Goal: Transaction & Acquisition: Register for event/course

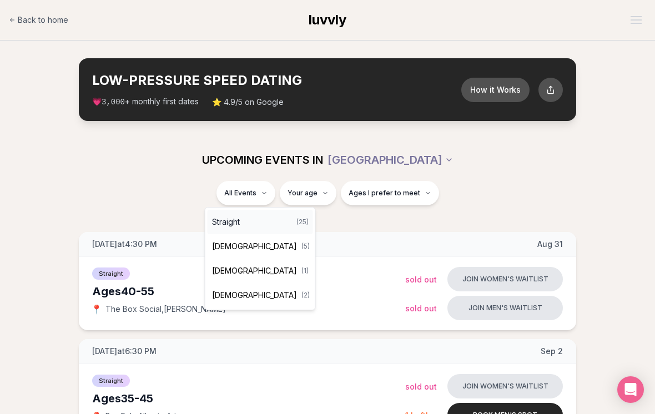
click at [219, 222] on span "Straight" at bounding box center [226, 221] width 28 height 11
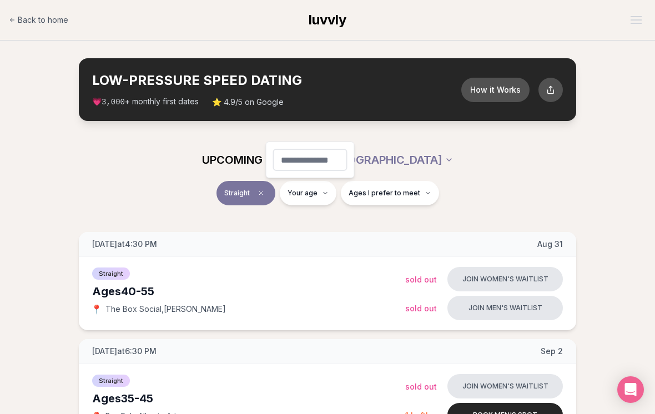
type input "**"
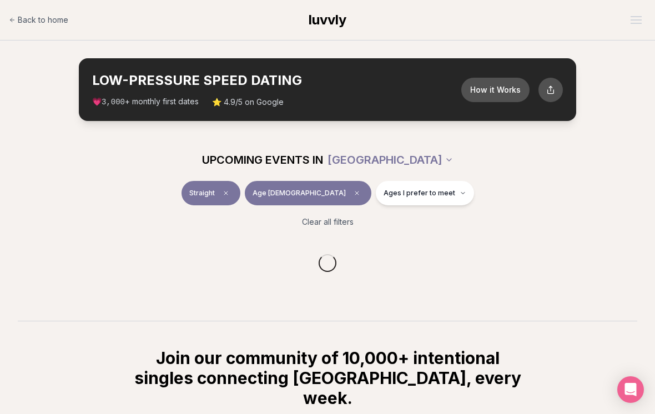
click at [595, 282] on div at bounding box center [327, 262] width 619 height 53
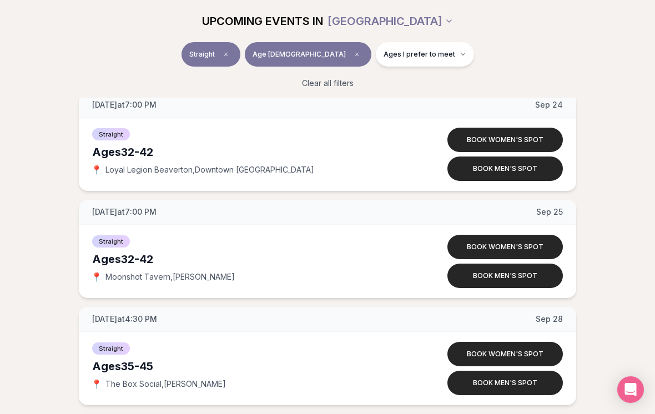
scroll to position [1615, 0]
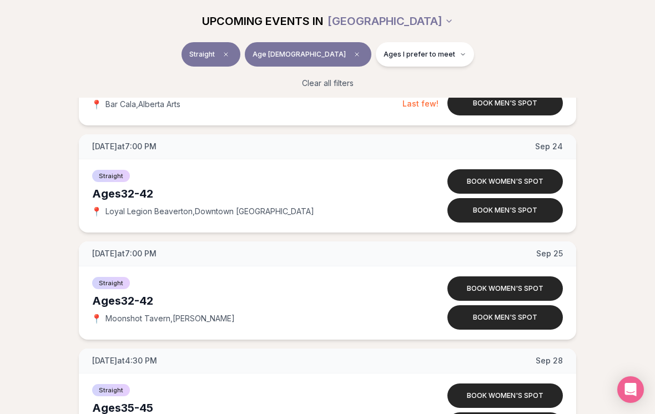
click at [524, 214] on button "Book men's spot" at bounding box center [504, 210] width 115 height 24
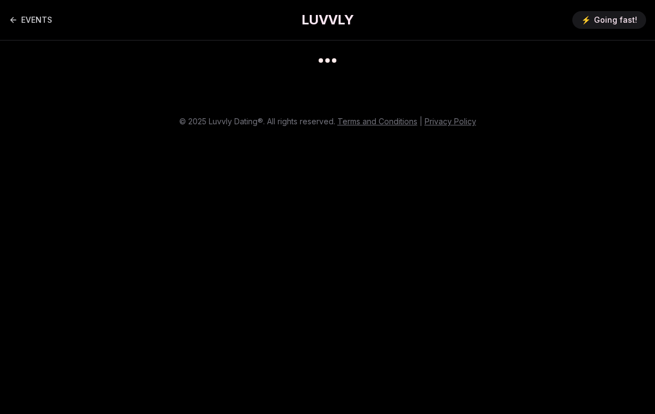
scroll to position [26, 0]
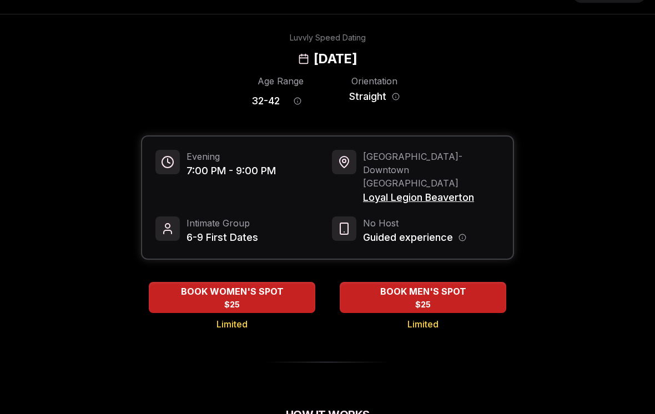
click at [470, 282] on div "BOOK MEN'S SPOT $25" at bounding box center [423, 297] width 166 height 30
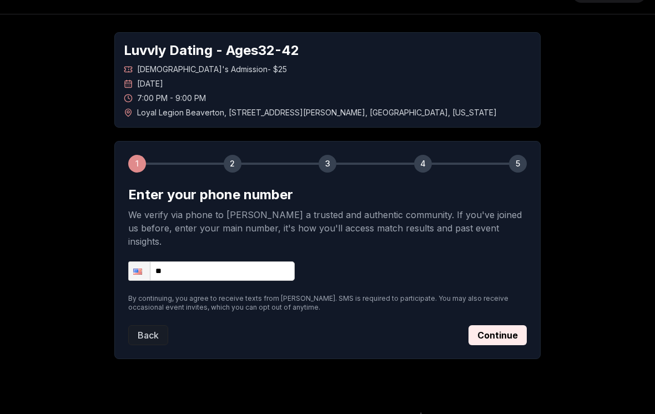
click at [199, 261] on input "**" at bounding box center [211, 270] width 166 height 19
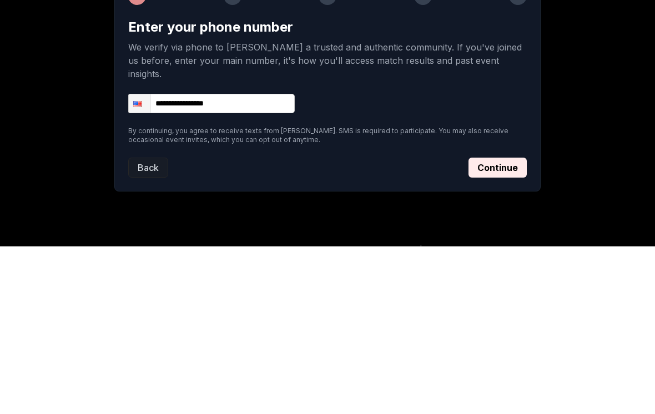
type input "**********"
click at [515, 325] on button "Continue" at bounding box center [497, 335] width 58 height 20
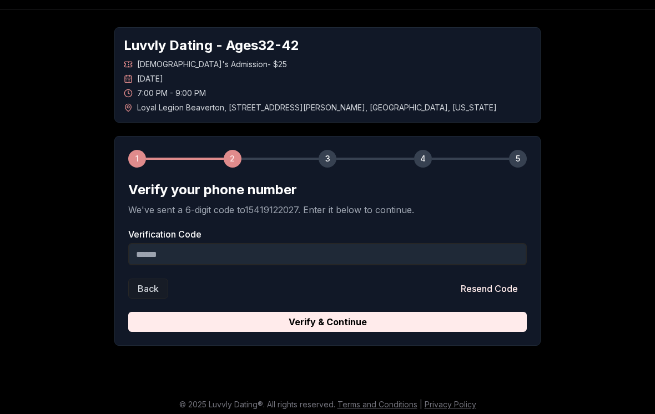
click at [225, 255] on input "Verification Code" at bounding box center [327, 254] width 398 height 22
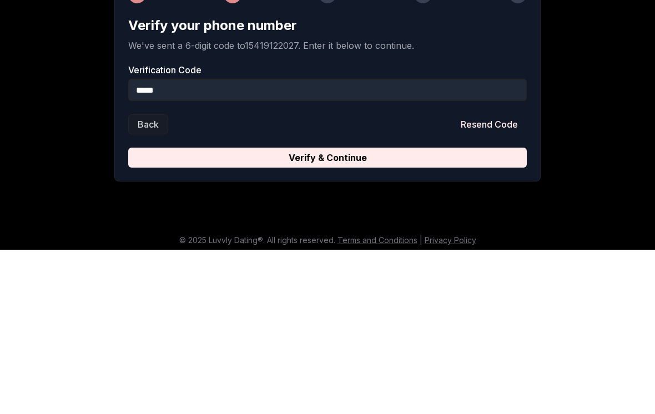
type input "******"
click at [327, 312] on button "Verify & Continue" at bounding box center [327, 322] width 398 height 20
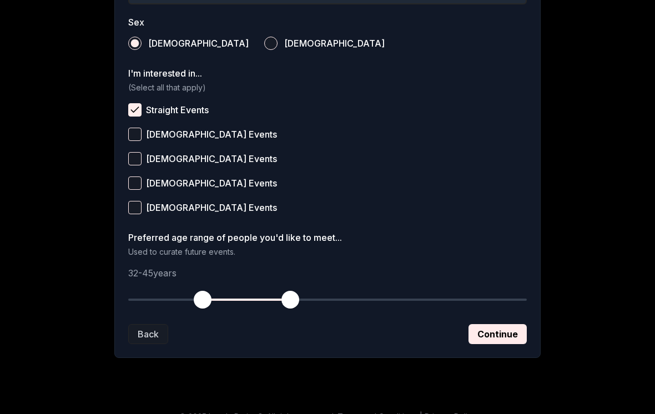
scroll to position [405, 0]
click at [503, 338] on button "Continue" at bounding box center [497, 334] width 58 height 20
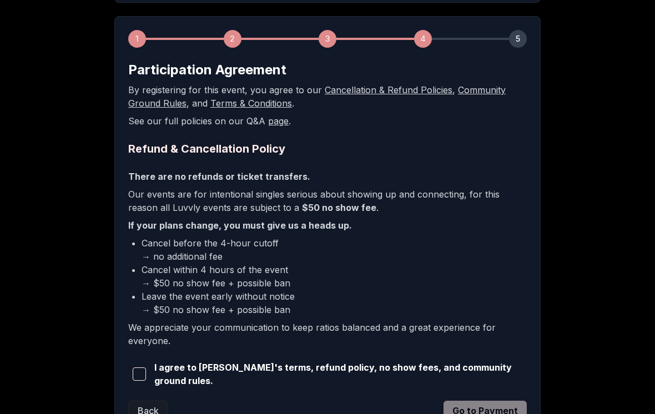
scroll to position [151, 0]
click at [146, 372] on span "button" at bounding box center [139, 373] width 13 height 13
click at [498, 408] on button "Go to Payment" at bounding box center [484, 411] width 83 height 20
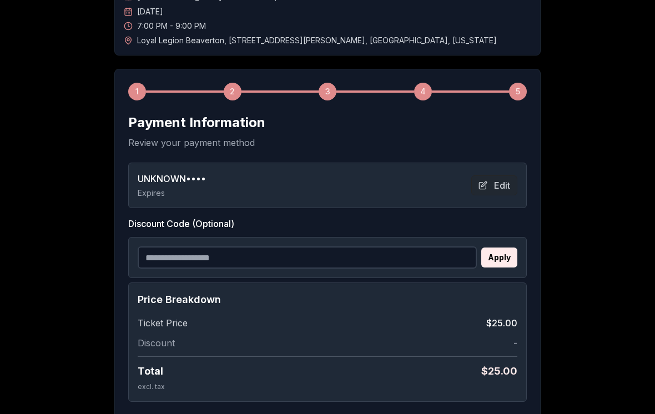
scroll to position [114, 0]
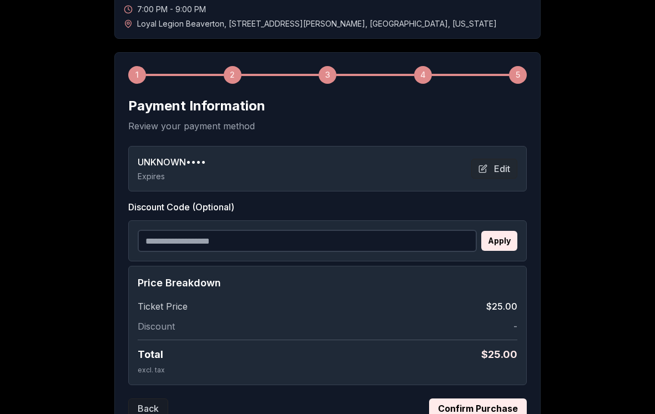
click at [491, 411] on button "Confirm Purchase" at bounding box center [478, 409] width 98 height 20
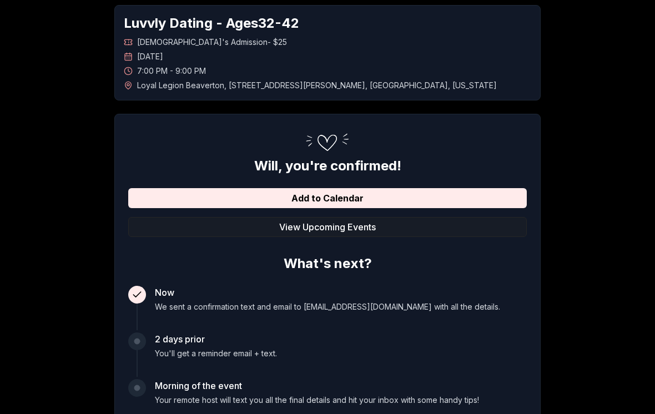
scroll to position [0, 0]
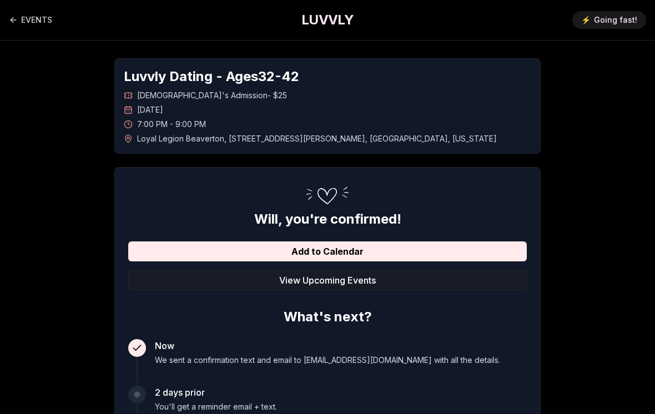
click at [39, 18] on link "EVENTS" at bounding box center [30, 20] width 43 height 22
